Goal: Use online tool/utility: Utilize a website feature to perform a specific function

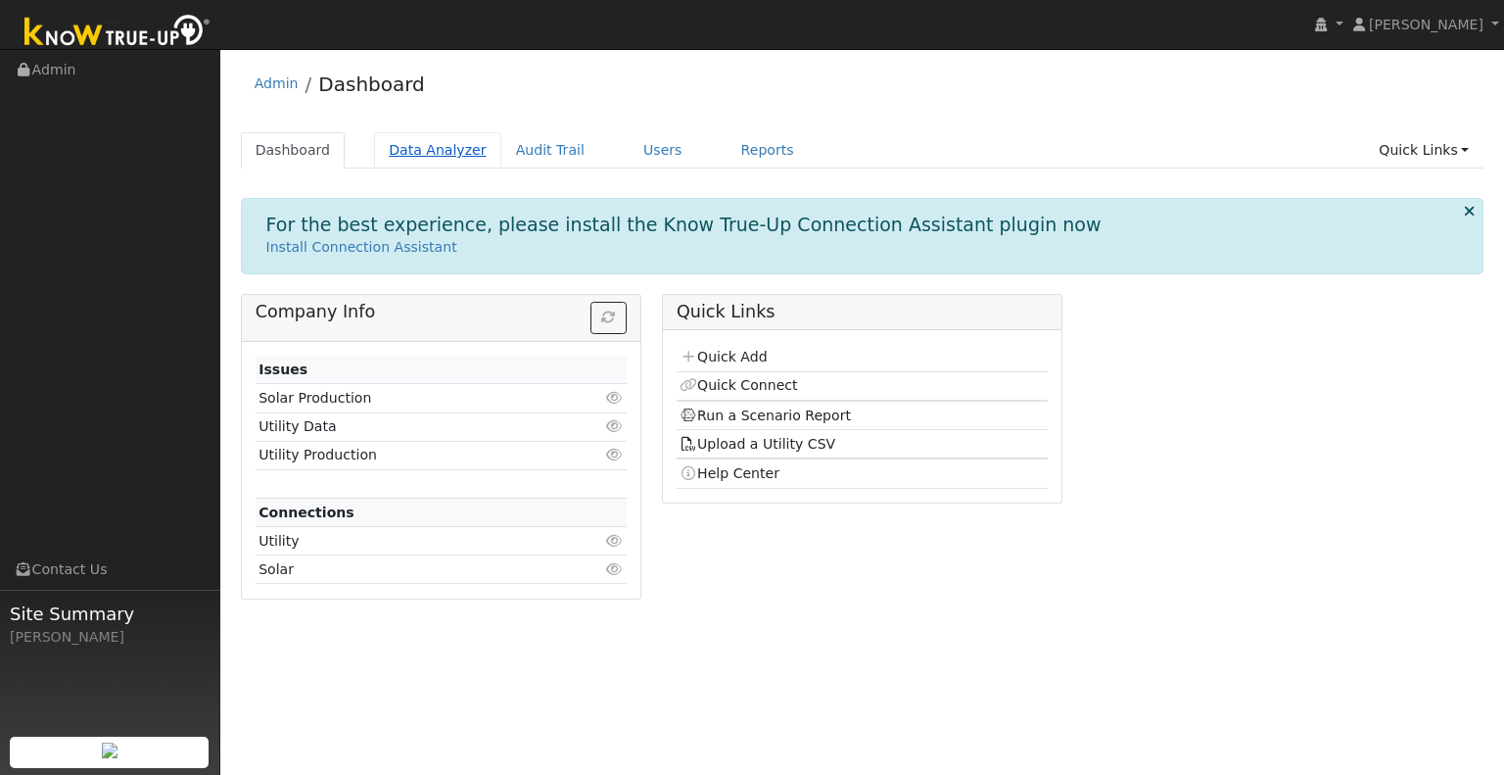
click at [404, 166] on link "Data Analyzer" at bounding box center [437, 150] width 127 height 36
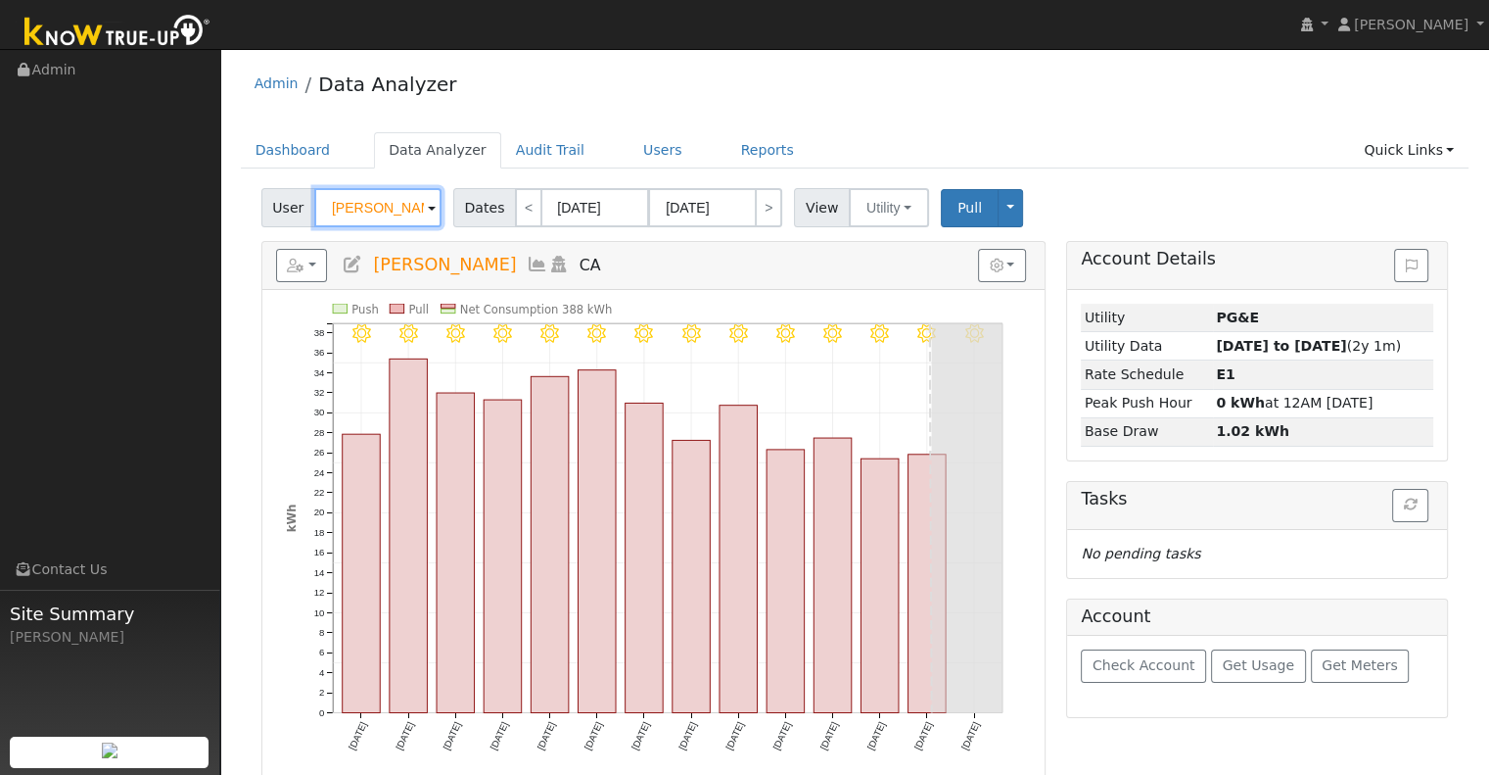
drag, startPoint x: 408, startPoint y: 203, endPoint x: 134, endPoint y: 209, distance: 274.3
click at [107, 214] on div "[PERSON_NAME] [PERSON_NAME] Profile My Company Help Center Terms Of Service See…" at bounding box center [744, 537] width 1489 height 977
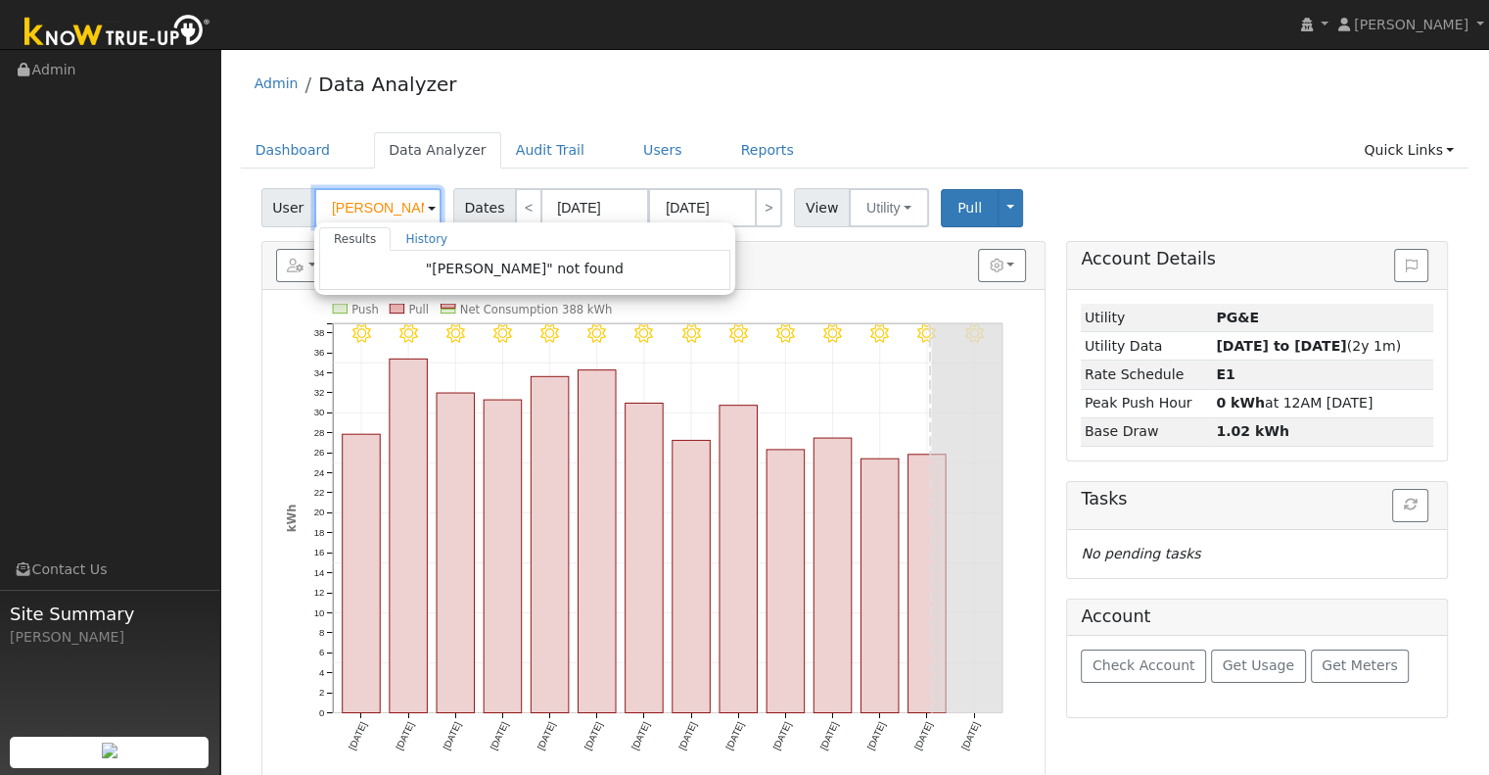
drag, startPoint x: 368, startPoint y: 199, endPoint x: 312, endPoint y: 211, distance: 57.0
click at [307, 211] on div "User [PERSON_NAME] Results History "[PERSON_NAME]" not found Enter text to sear…" at bounding box center [353, 207] width 185 height 39
type input "D"
drag, startPoint x: 1440, startPoint y: 151, endPoint x: 1422, endPoint y: 161, distance: 21.0
click at [1440, 151] on link "Quick Links" at bounding box center [1408, 150] width 119 height 36
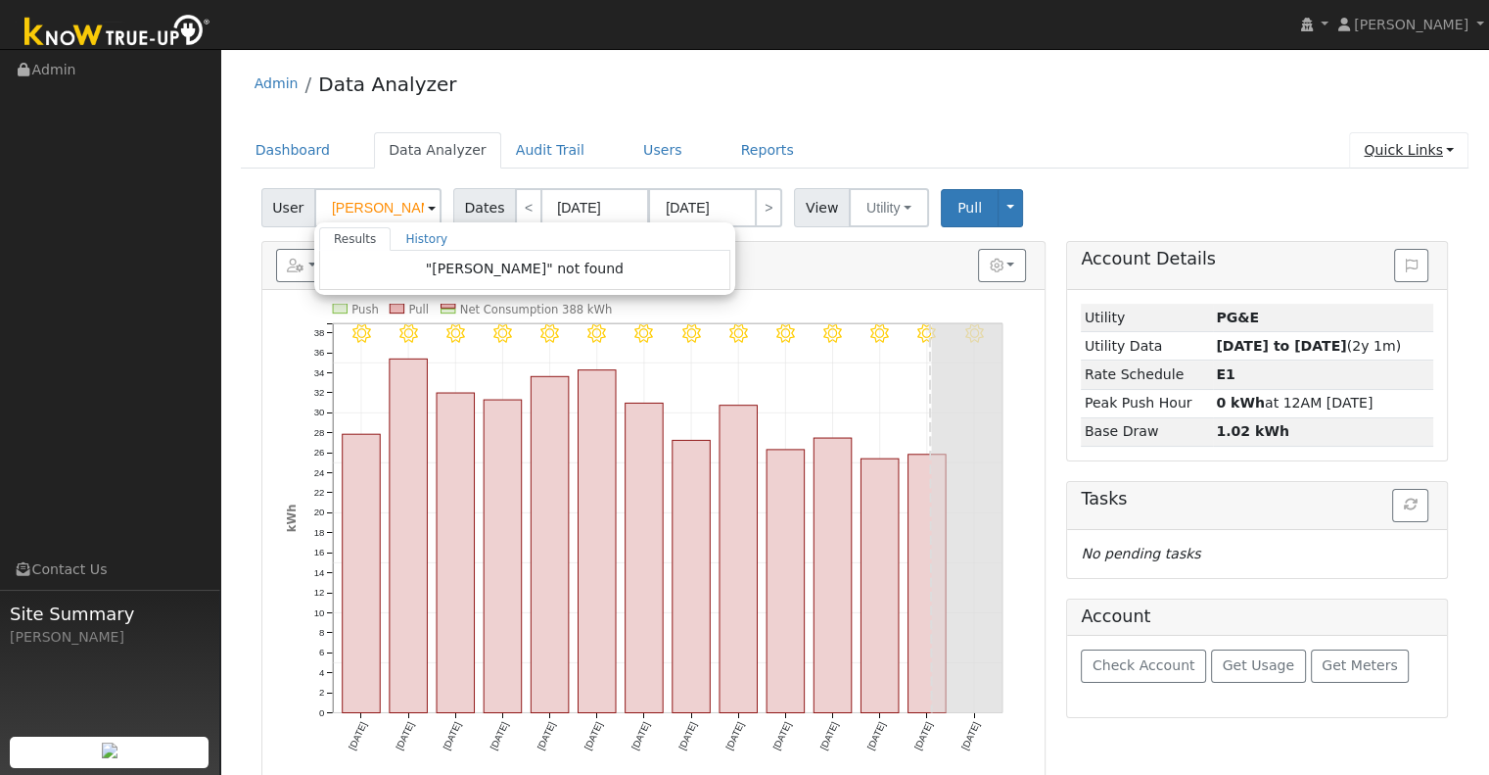
type input "[PERSON_NAME]"
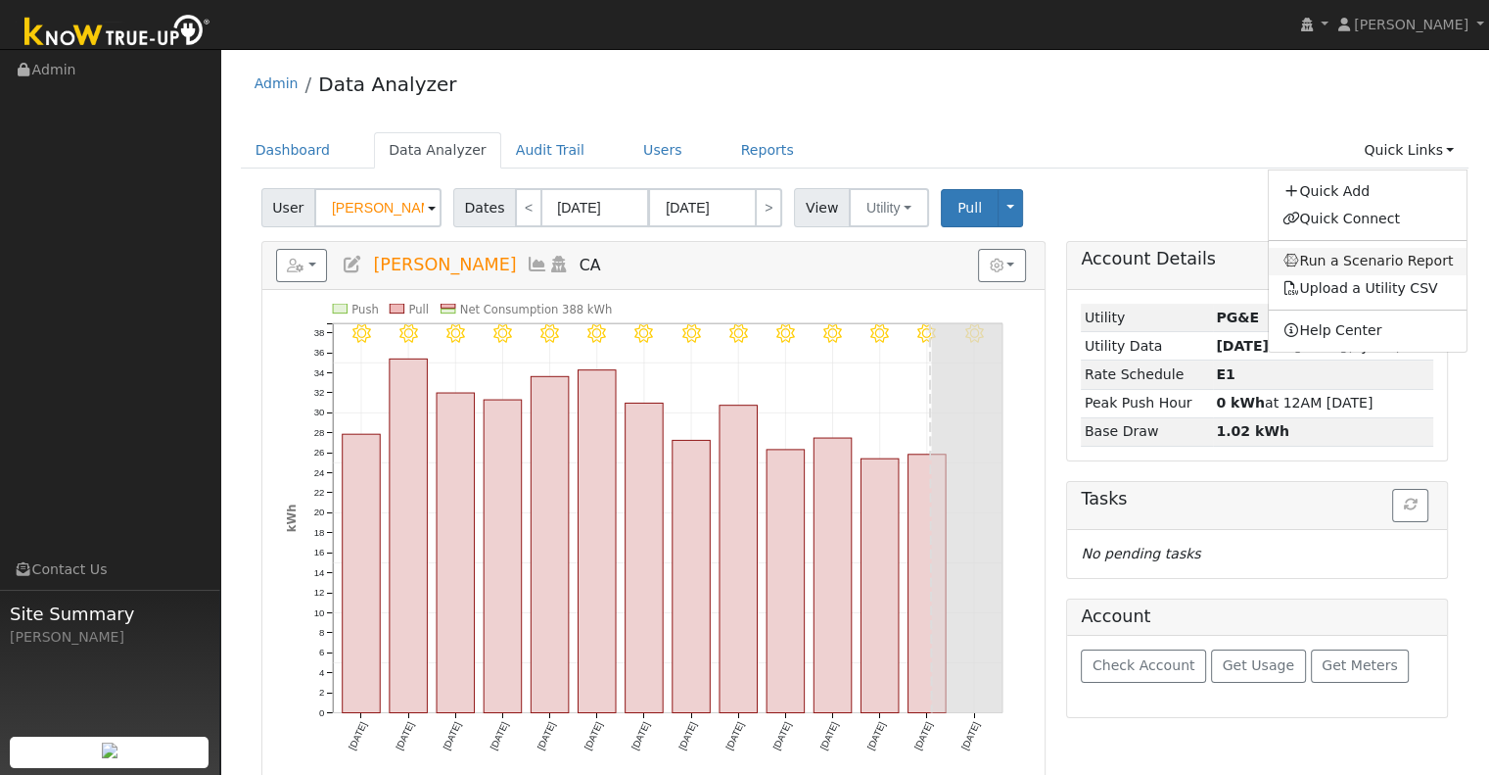
click at [1349, 251] on link "Run a Scenario Report" at bounding box center [1368, 261] width 199 height 27
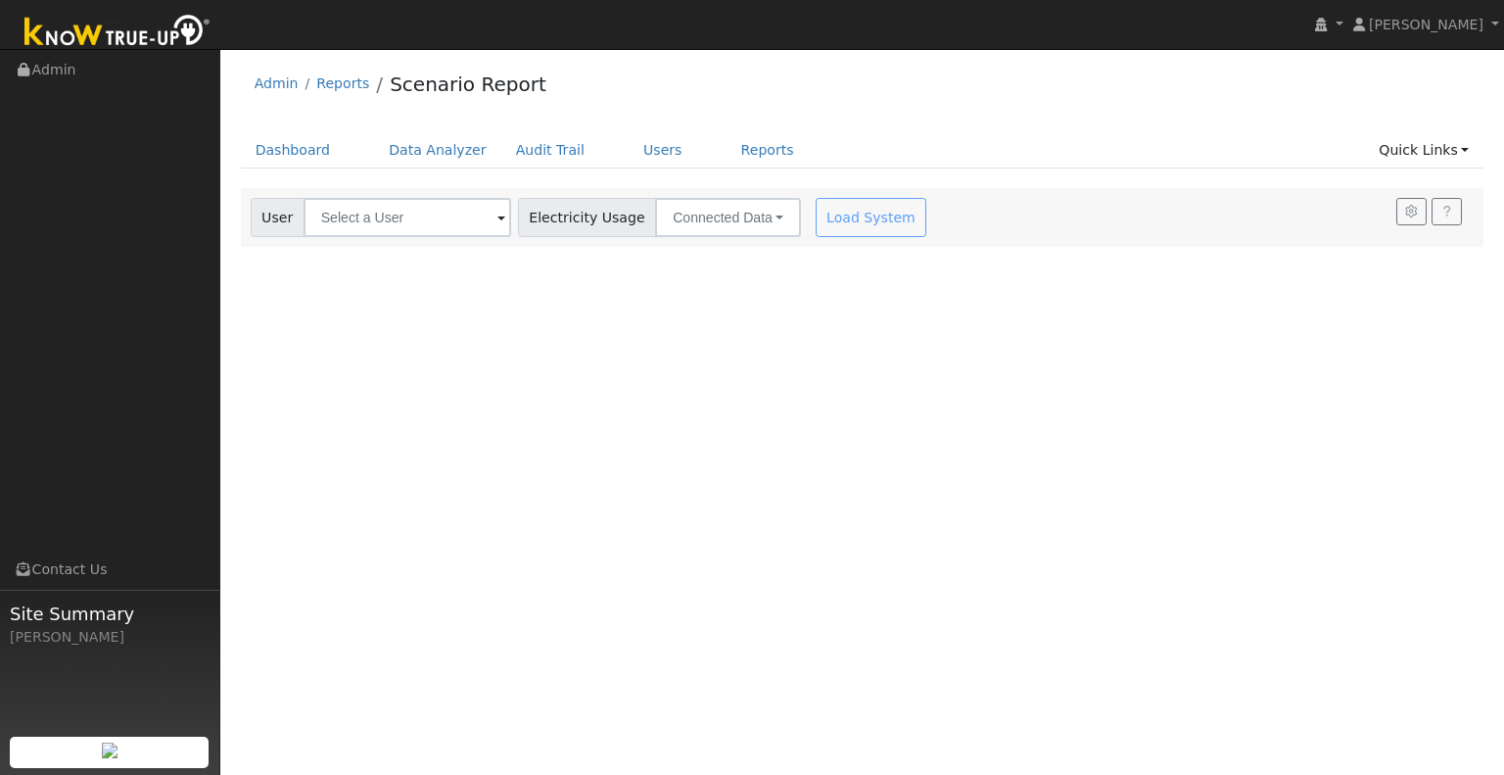
click at [812, 207] on div "Load System" at bounding box center [873, 217] width 123 height 39
click at [829, 216] on div "Load System" at bounding box center [873, 217] width 123 height 39
click at [403, 198] on input "text" at bounding box center [408, 217] width 208 height 39
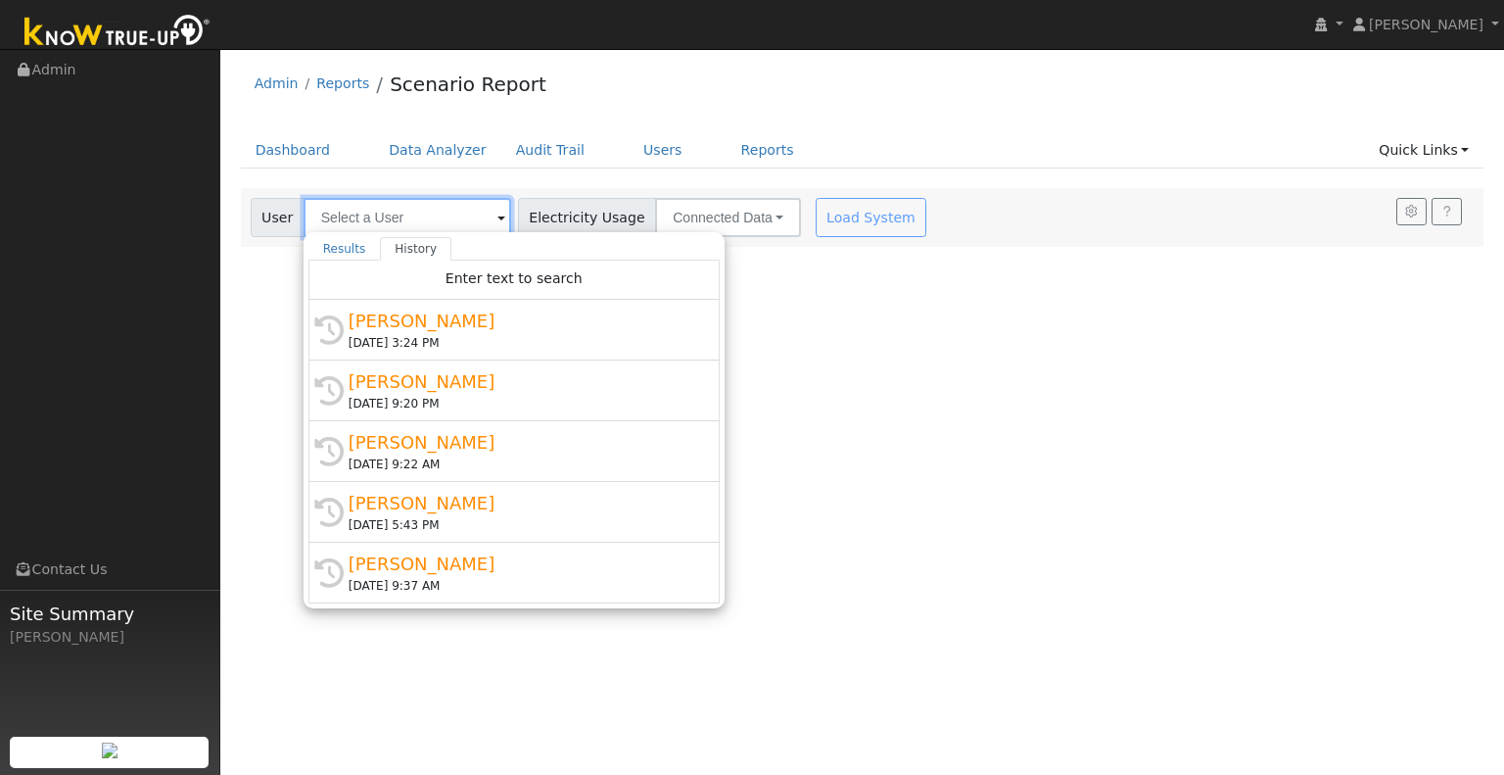
click at [409, 221] on input "text" at bounding box center [408, 217] width 208 height 39
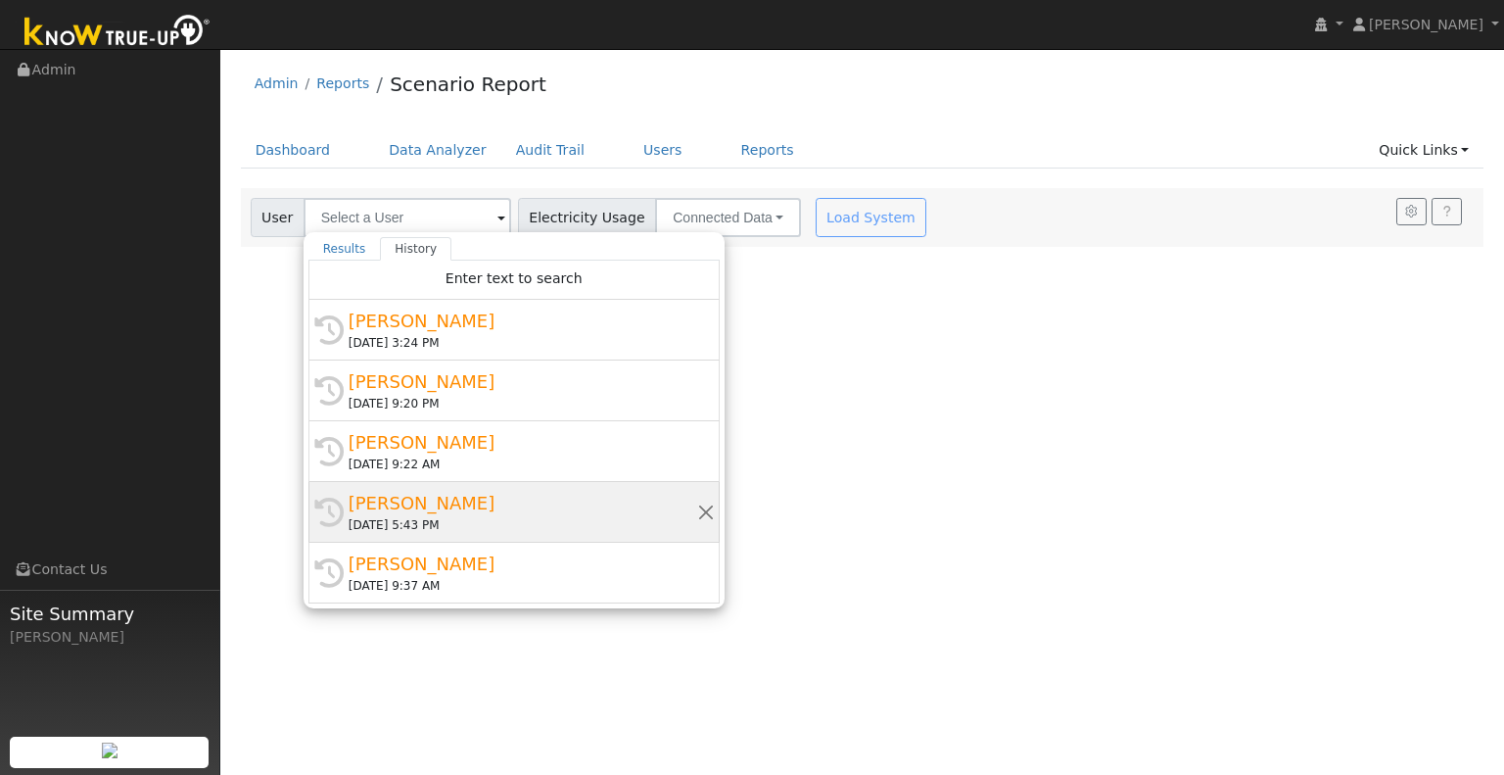
click at [453, 493] on div "Jacob Mausali" at bounding box center [523, 503] width 349 height 26
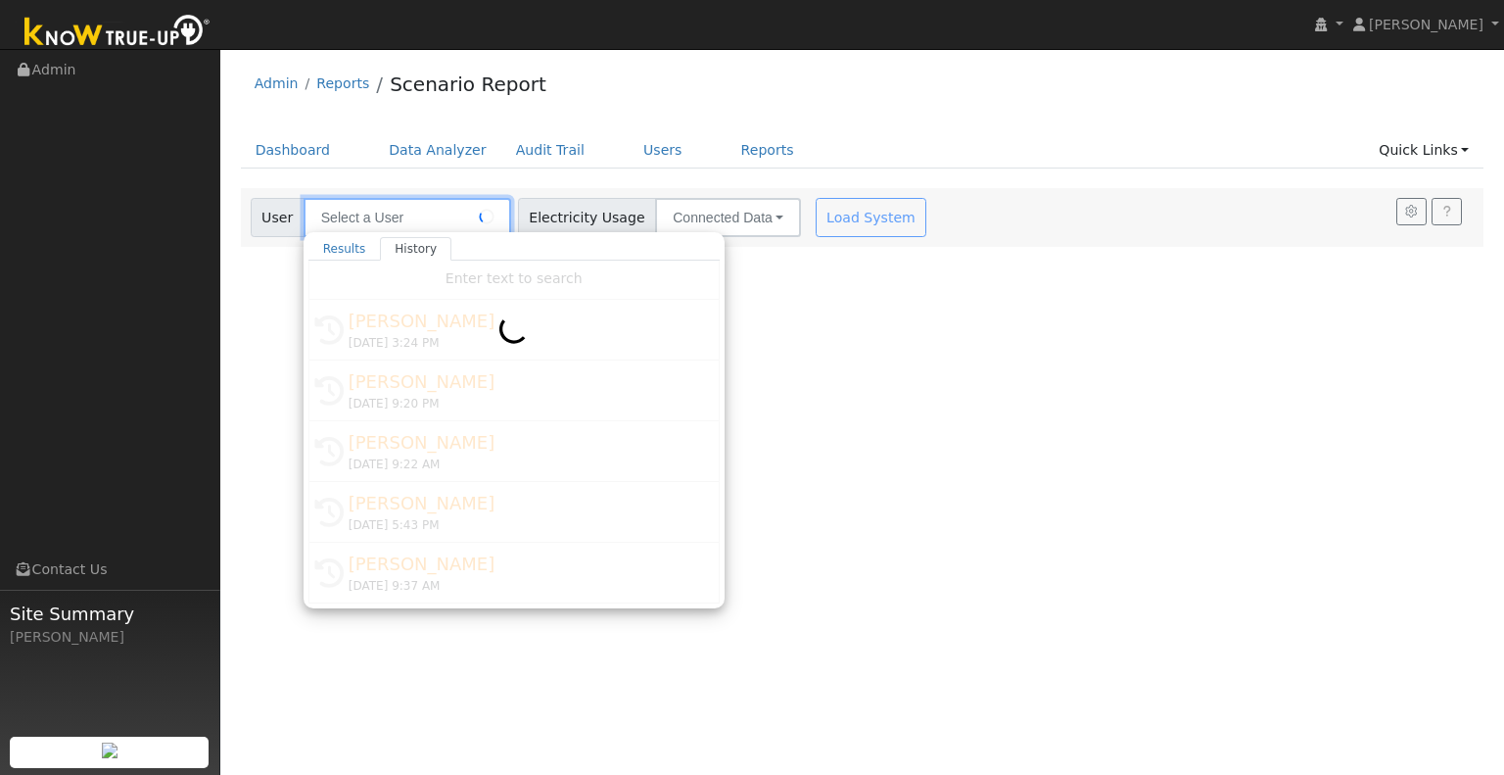
type input "Jacob Mausali"
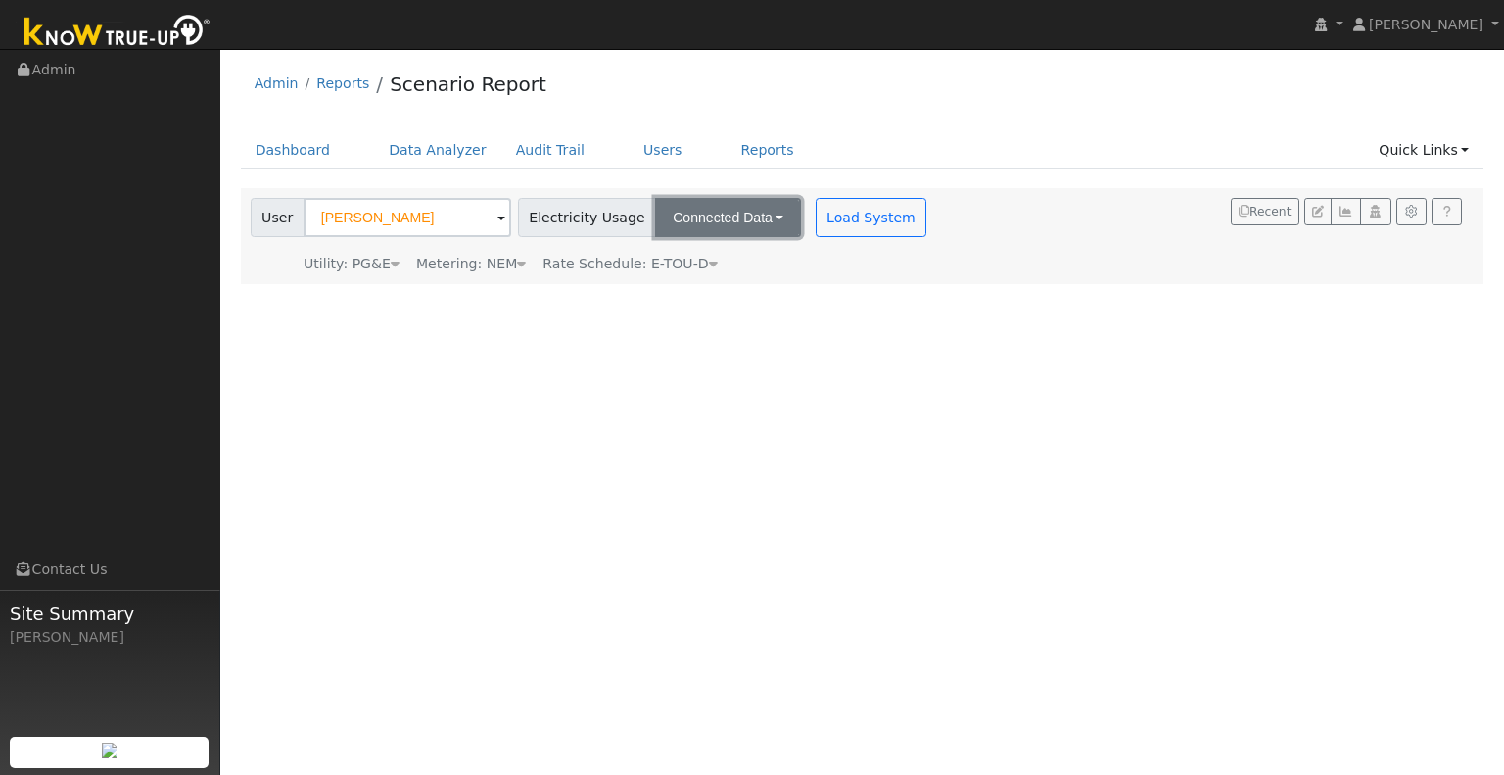
click at [741, 218] on button "Connected Data" at bounding box center [728, 217] width 146 height 39
click at [672, 285] on link "Estimated Data" at bounding box center [729, 288] width 139 height 27
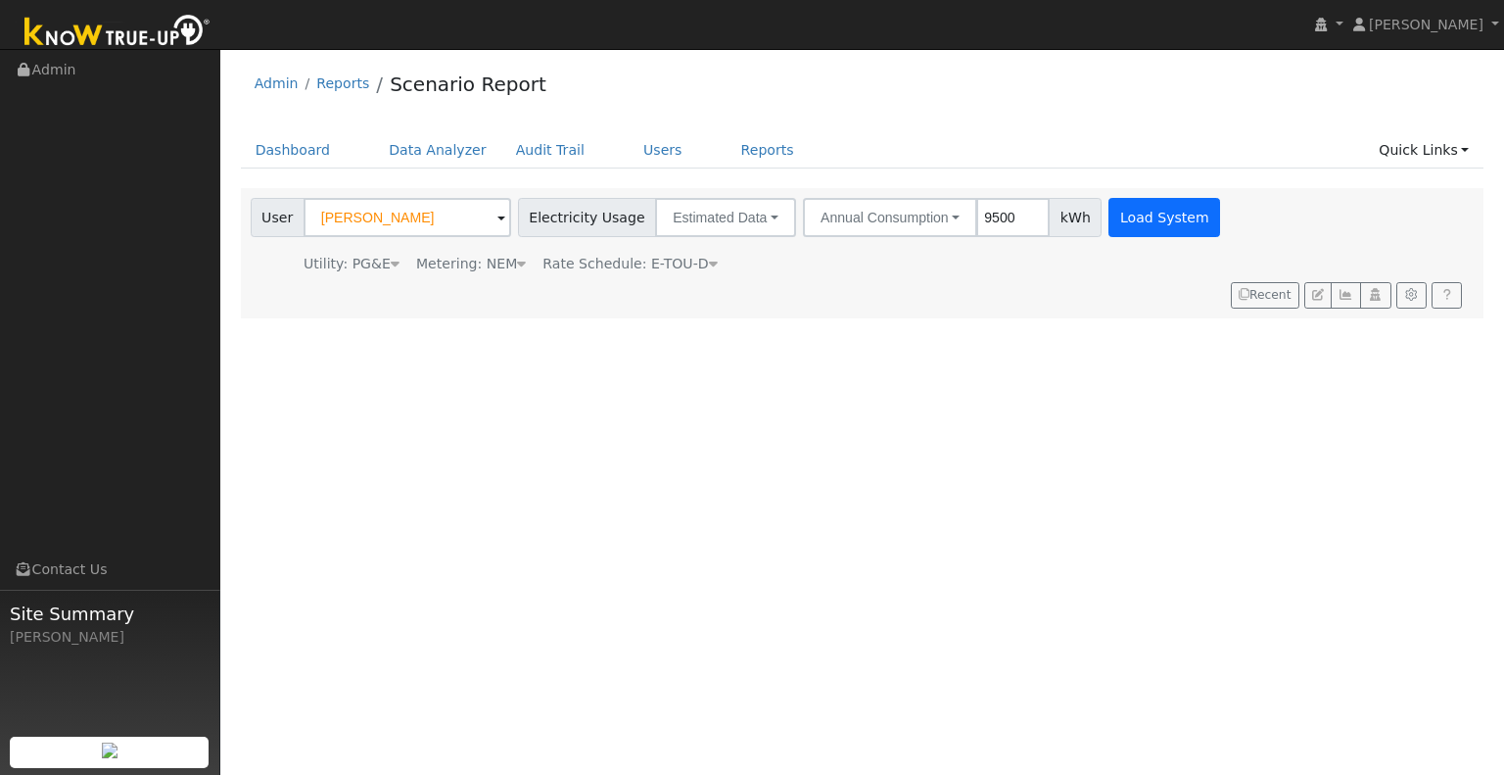
type input "9500"
click at [1148, 226] on button "Load System" at bounding box center [1165, 217] width 112 height 39
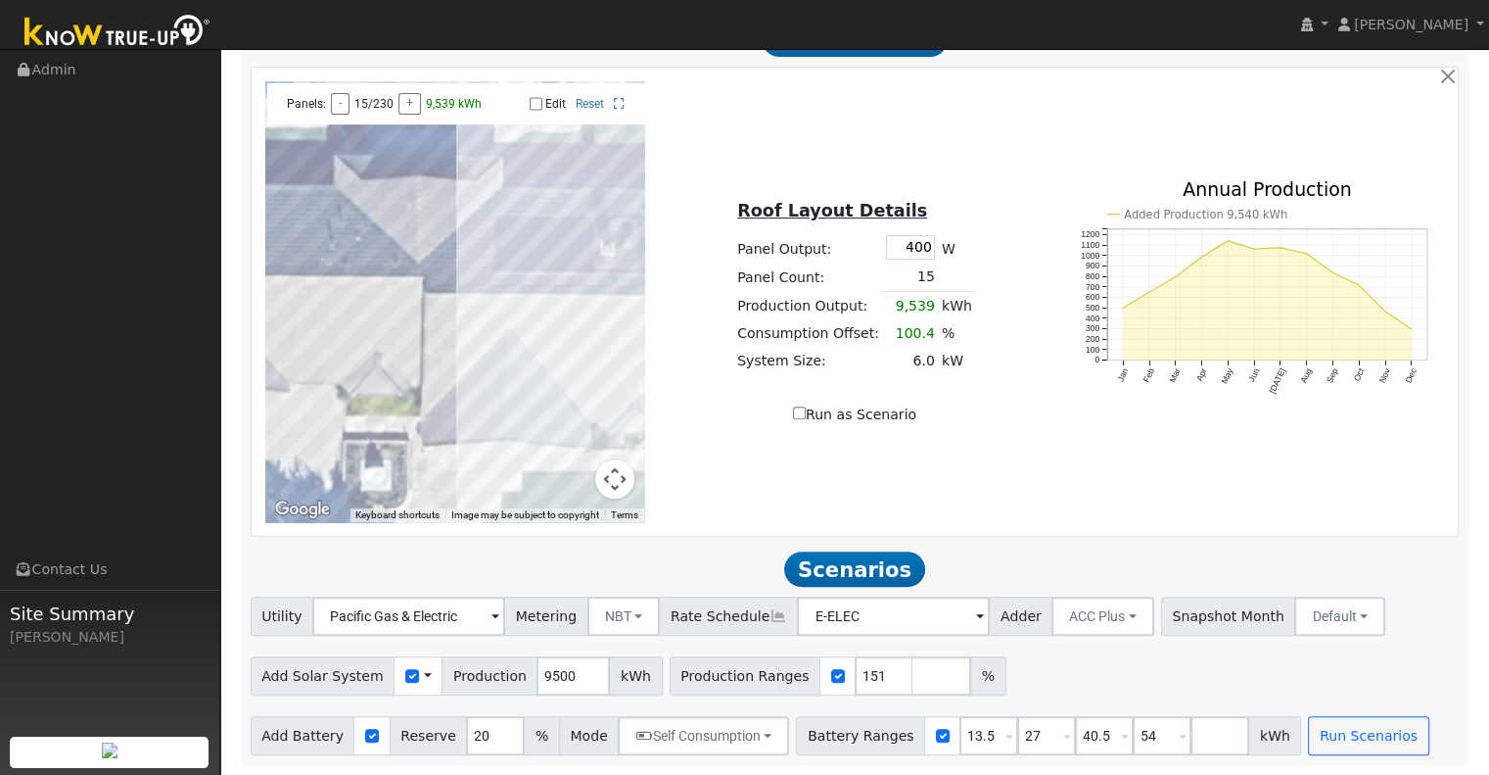
scroll to position [752, 0]
drag, startPoint x: 842, startPoint y: 687, endPoint x: 823, endPoint y: 682, distance: 20.4
click at [855, 682] on input "151" at bounding box center [884, 675] width 59 height 39
type input "129"
type input "139"
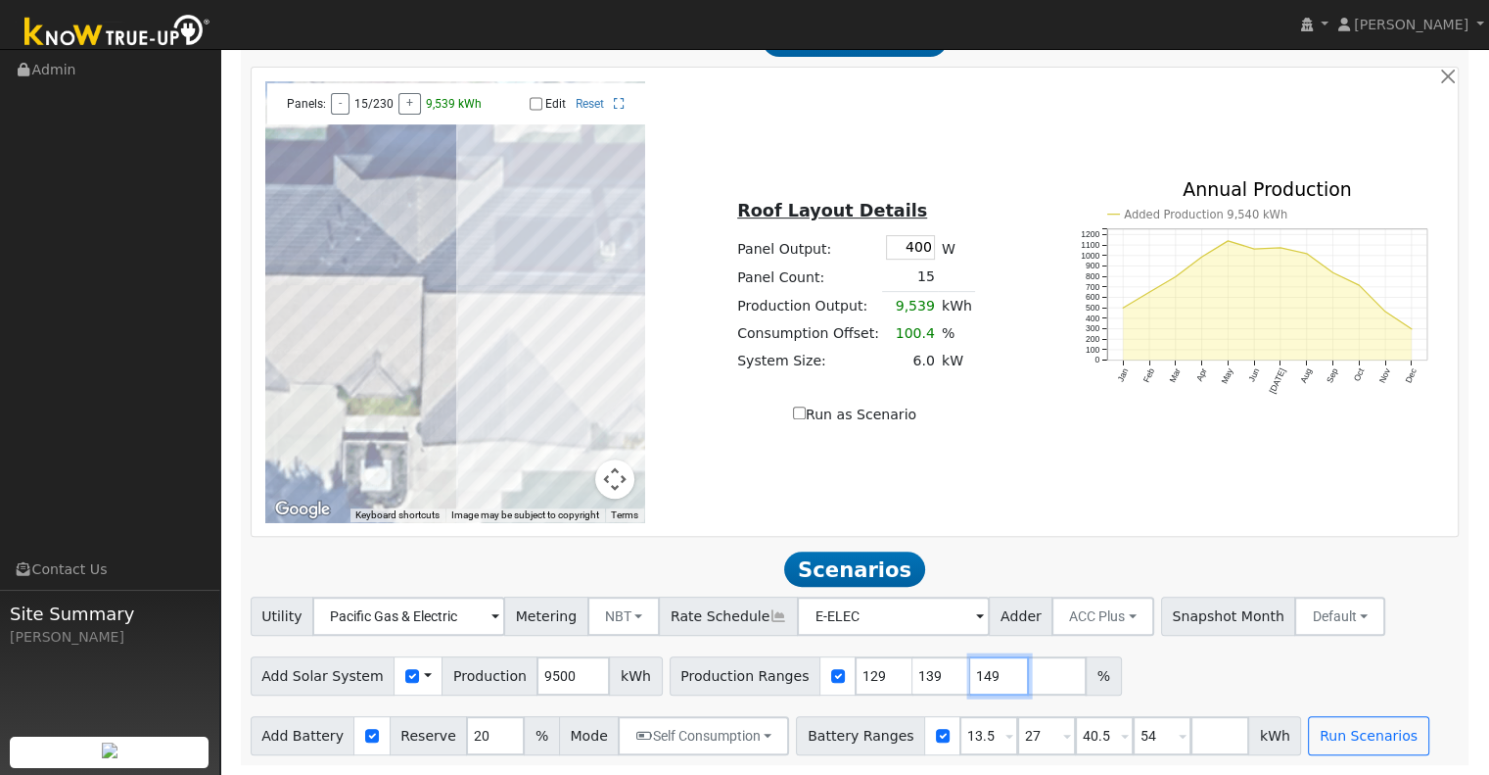
type input "149"
drag, startPoint x: 940, startPoint y: 736, endPoint x: 857, endPoint y: 747, distance: 83.9
click at [857, 747] on div "Battery Ranges 13.5 Overrides Reserve % Mode None None Self Consumption Peak Sa…" at bounding box center [1048, 735] width 505 height 39
type input "27"
type input "40.5"
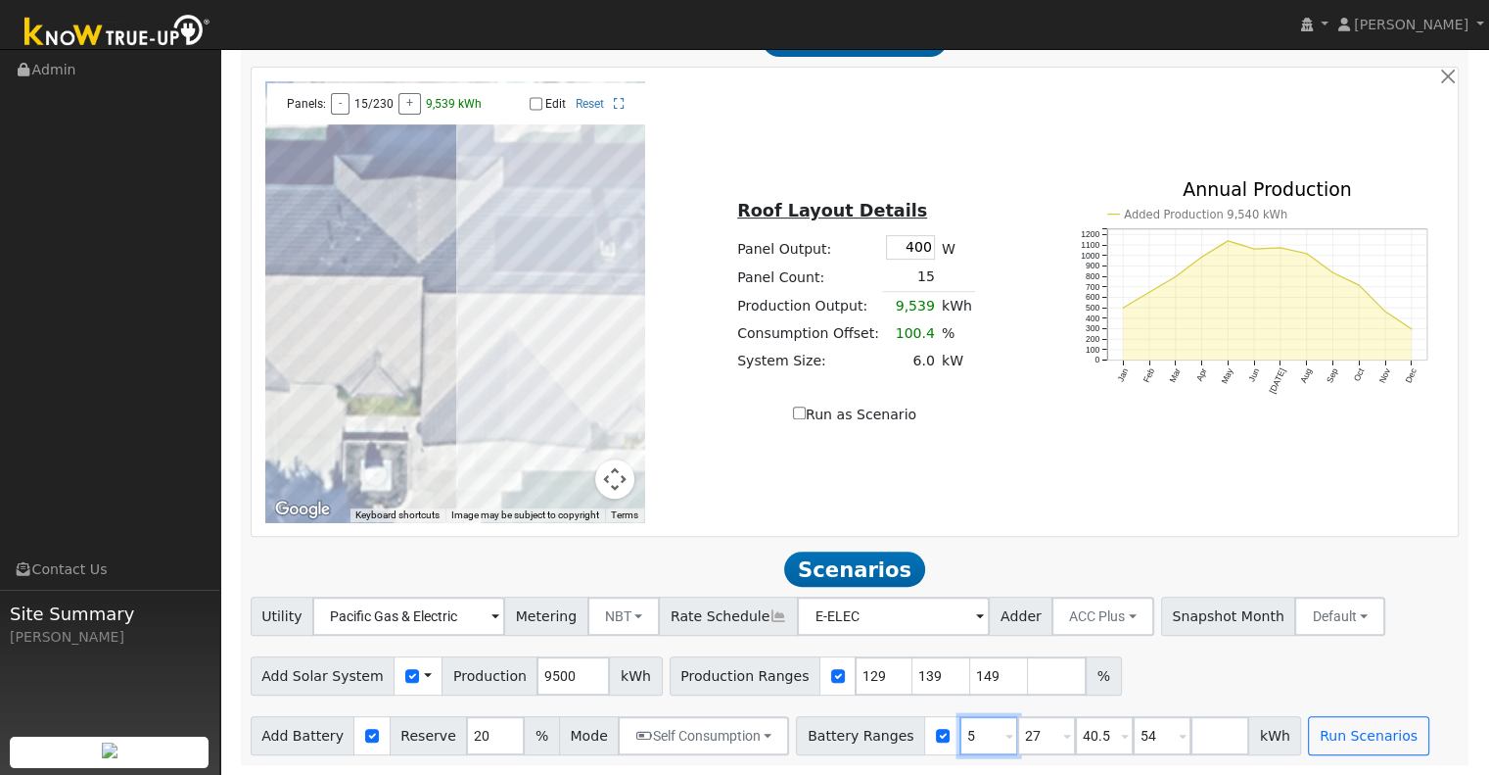
type input "54"
type input "40.5"
type input "54"
type input "5"
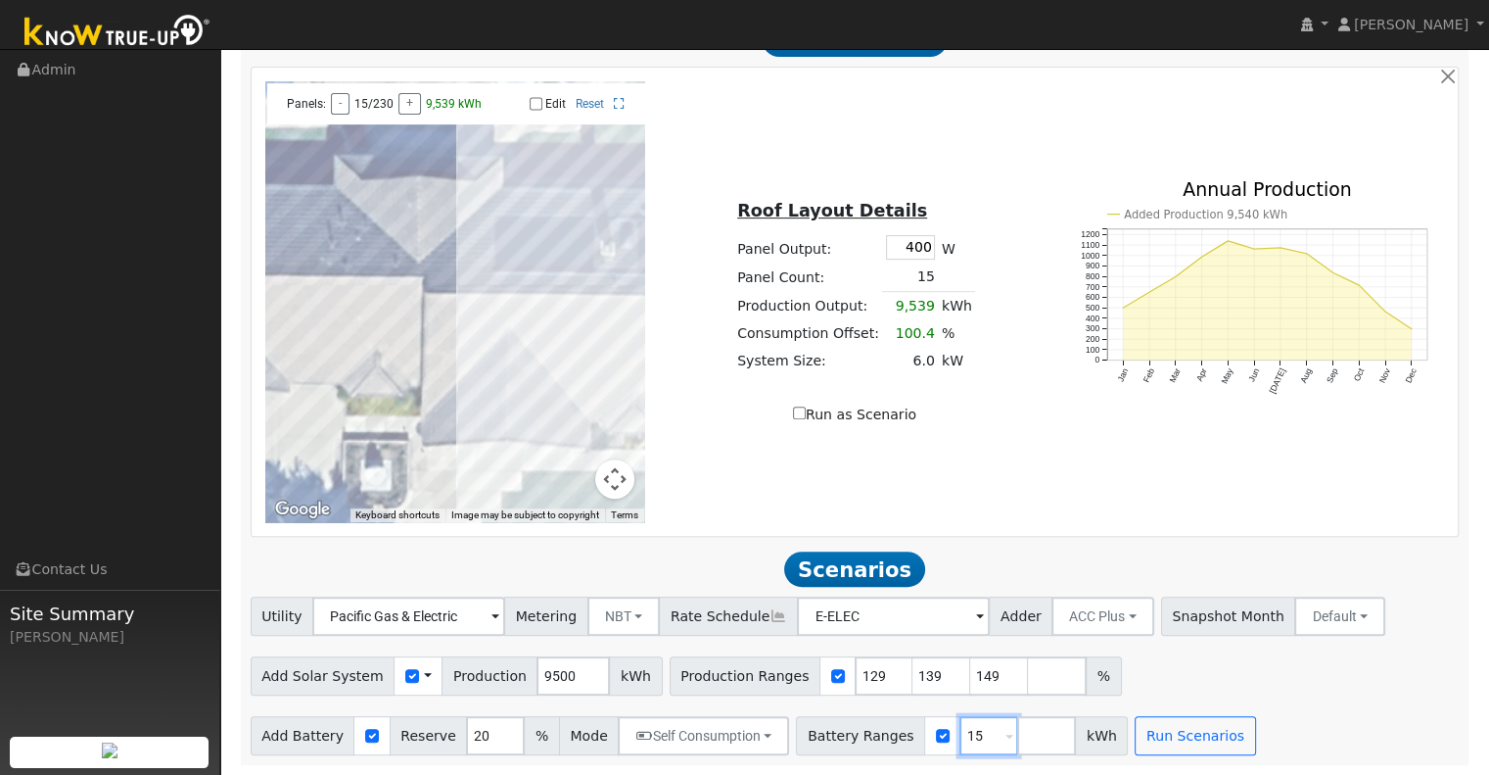
type input "15"
type input "30"
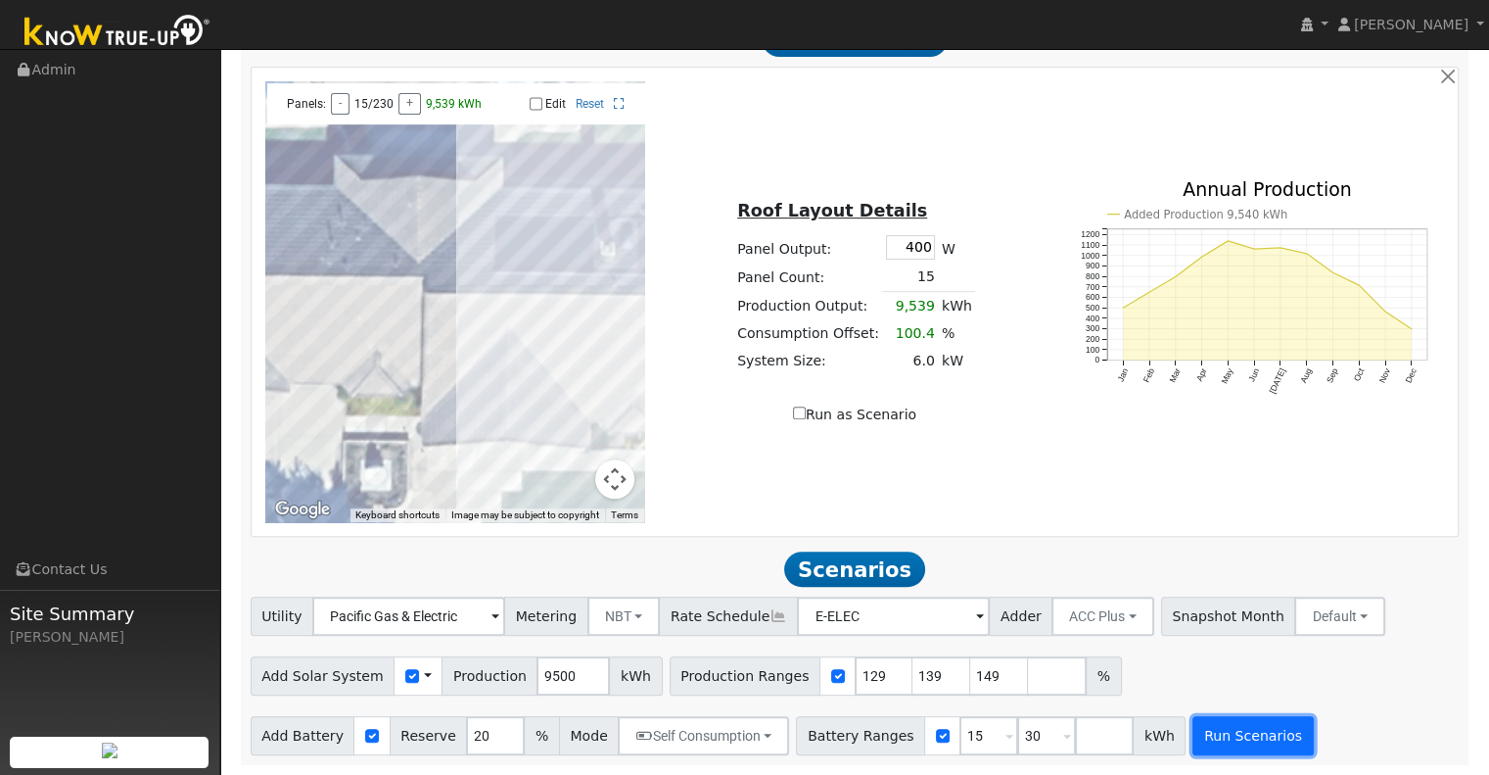
click at [1242, 735] on button "Run Scenarios" at bounding box center [1253, 735] width 120 height 39
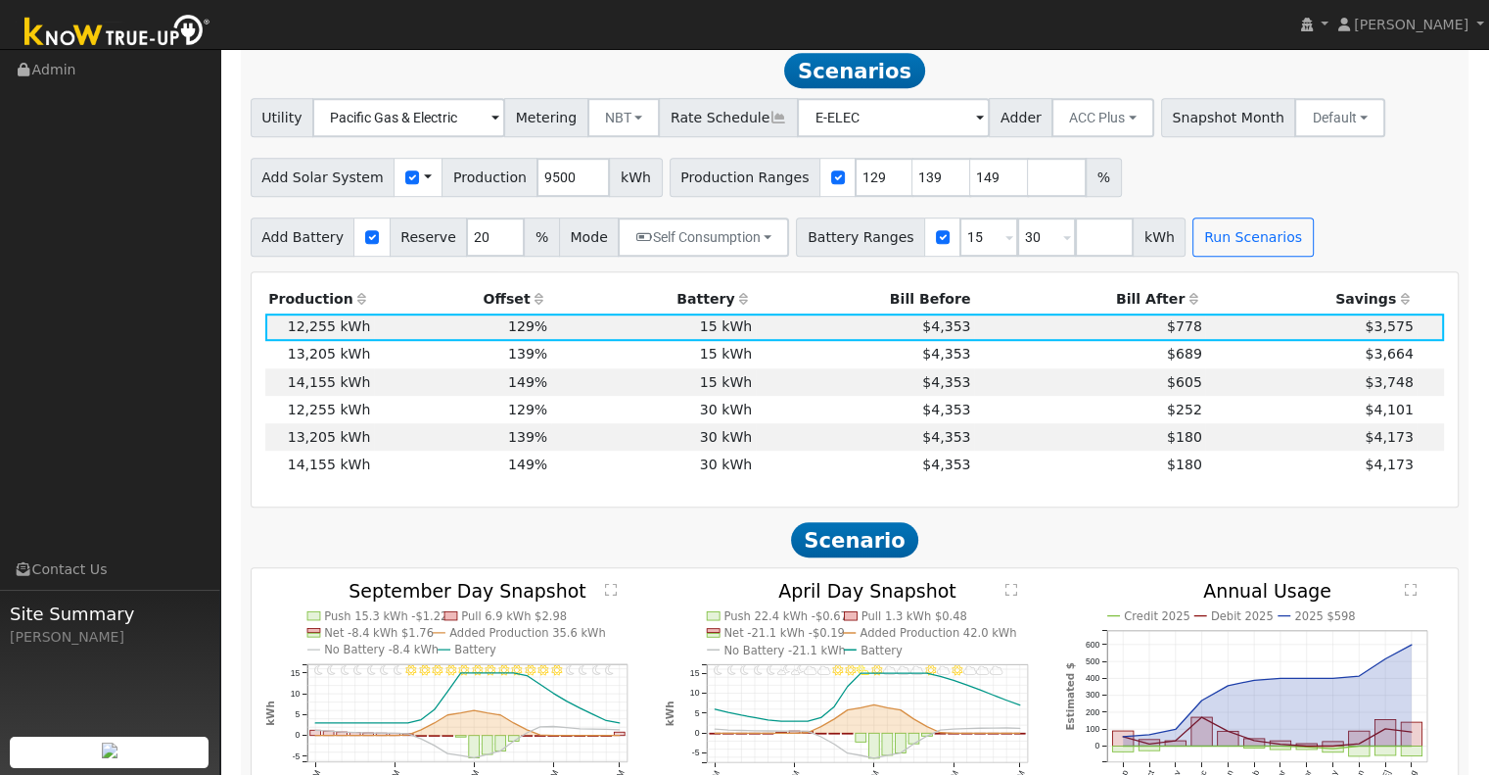
scroll to position [1242, 0]
